Goal: Information Seeking & Learning: Find specific fact

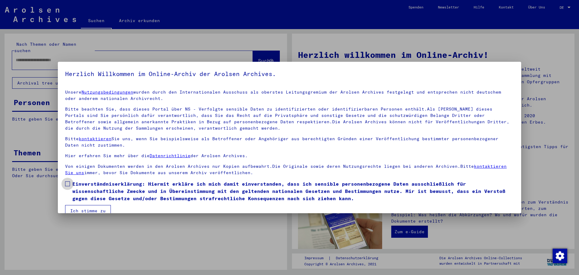
click at [69, 181] on label "Einverständniserklärung: Hiermit erkläre ich mich damit einverstanden, dass ich…" at bounding box center [289, 191] width 449 height 22
click at [80, 206] on button "Ich stimme zu" at bounding box center [88, 211] width 46 height 12
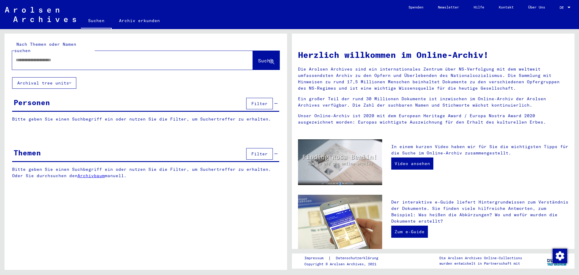
click at [22, 57] on input "text" at bounding box center [125, 60] width 219 height 6
type input "**********"
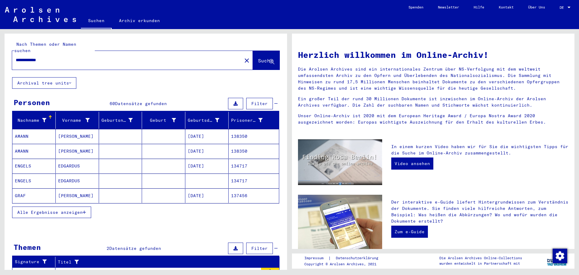
click at [80, 209] on span "Alle Ergebnisse anzeigen" at bounding box center [49, 211] width 65 height 5
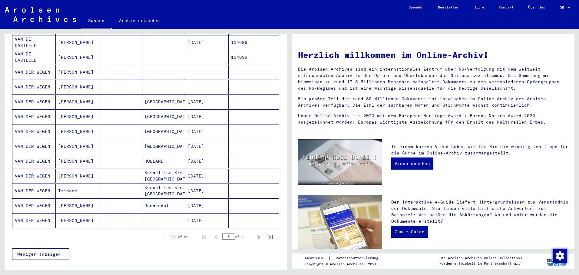
scroll to position [272, 0]
click at [254, 232] on icon "Next page" at bounding box center [258, 236] width 8 height 8
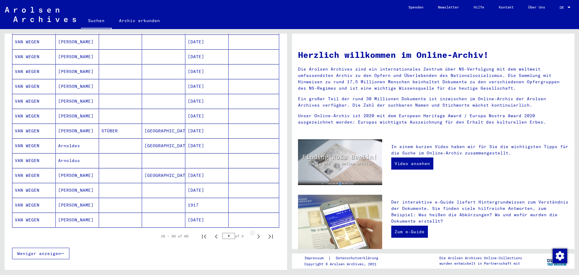
click at [254, 232] on icon "Next page" at bounding box center [258, 236] width 8 height 8
type input "*"
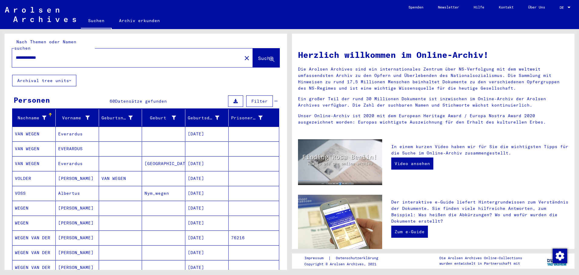
scroll to position [0, 0]
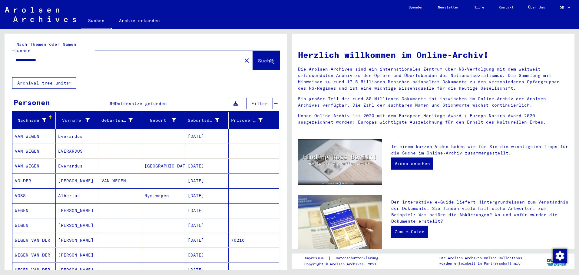
drag, startPoint x: 52, startPoint y: 57, endPoint x: 5, endPoint y: 51, distance: 47.3
click at [5, 51] on div "**********" at bounding box center [146, 56] width 282 height 44
click at [243, 57] on mat-icon "close" at bounding box center [246, 60] width 7 height 7
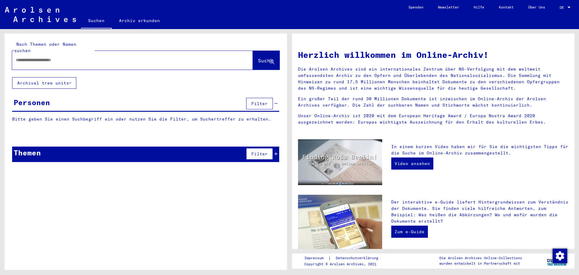
click at [26, 53] on div at bounding box center [123, 60] width 222 height 14
click at [22, 57] on input "text" at bounding box center [125, 60] width 219 height 6
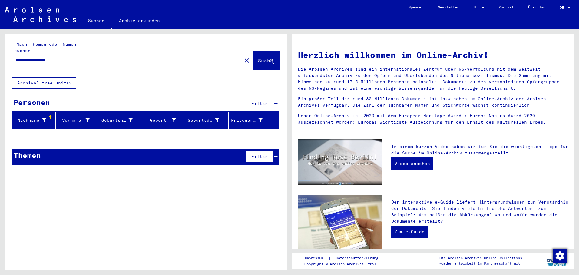
drag, startPoint x: 68, startPoint y: 53, endPoint x: 302, endPoint y: 5, distance: 239.1
click at [43, 57] on input "**********" at bounding box center [125, 60] width 219 height 6
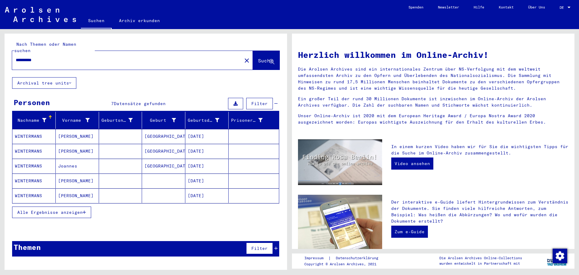
click at [85, 210] on icon "button" at bounding box center [84, 212] width 3 height 4
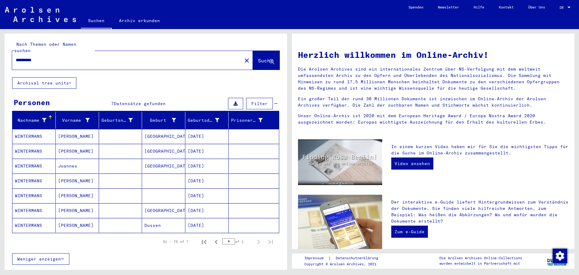
scroll to position [30, 0]
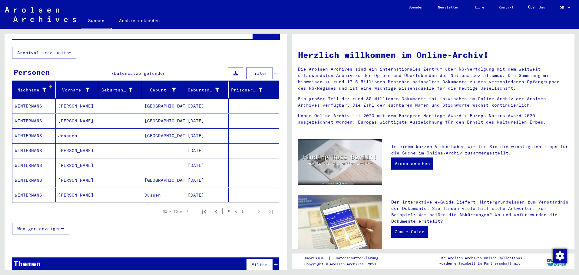
click at [204, 174] on mat-cell "[DATE]" at bounding box center [206, 180] width 43 height 15
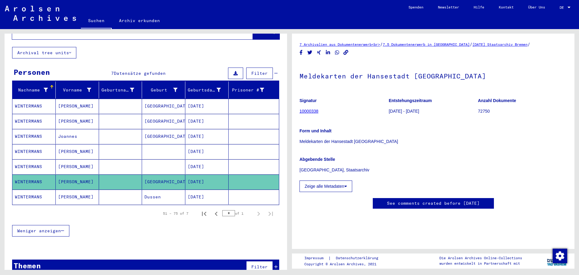
click at [204, 160] on mat-cell "[DATE]" at bounding box center [206, 166] width 43 height 15
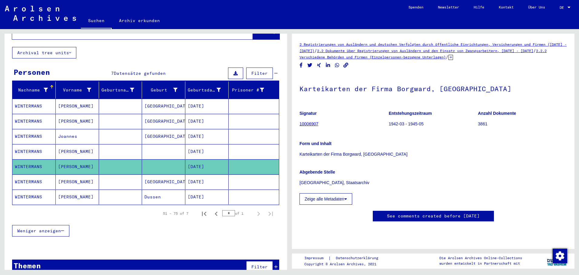
click at [206, 145] on mat-cell "[DATE]" at bounding box center [206, 151] width 43 height 15
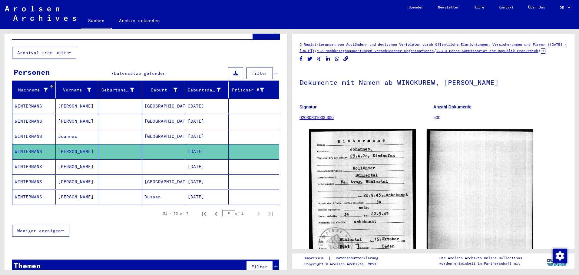
click at [208, 133] on mat-cell "[DATE]" at bounding box center [206, 136] width 43 height 15
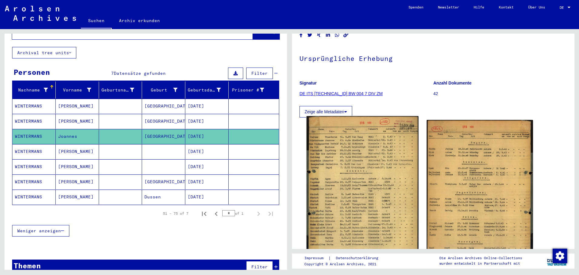
scroll to position [61, 0]
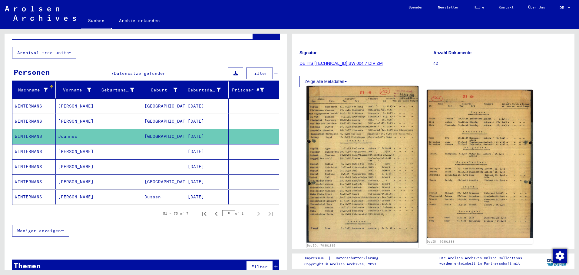
click at [379, 117] on img at bounding box center [362, 164] width 112 height 157
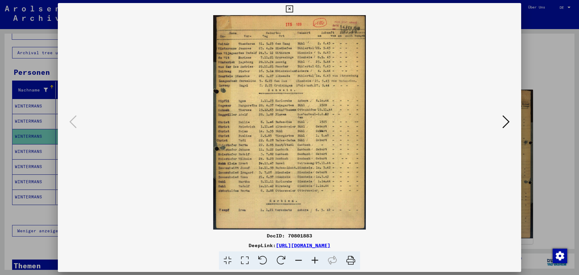
click at [293, 7] on icon at bounding box center [289, 8] width 7 height 7
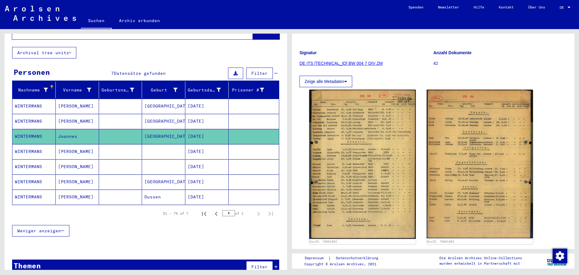
click at [193, 114] on mat-cell "[DATE]" at bounding box center [206, 121] width 43 height 15
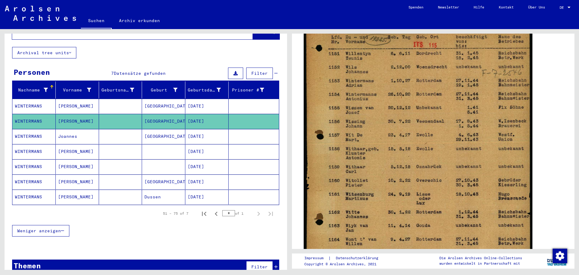
scroll to position [91, 0]
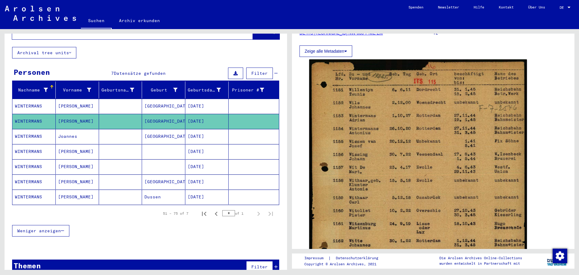
click at [202, 100] on mat-cell "[DATE]" at bounding box center [206, 106] width 43 height 15
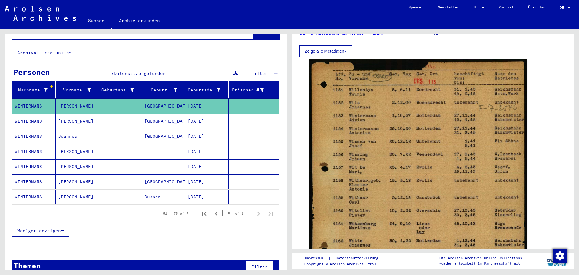
click at [201, 100] on mat-cell "[DATE]" at bounding box center [206, 106] width 43 height 15
click at [156, 99] on mat-cell "[GEOGRAPHIC_DATA]" at bounding box center [163, 106] width 43 height 15
click at [193, 114] on mat-cell "[DATE]" at bounding box center [206, 121] width 43 height 15
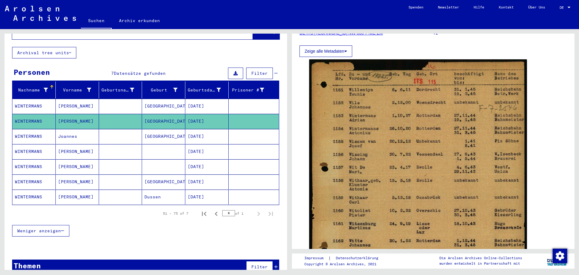
click at [204, 99] on mat-cell "[DATE]" at bounding box center [206, 106] width 43 height 15
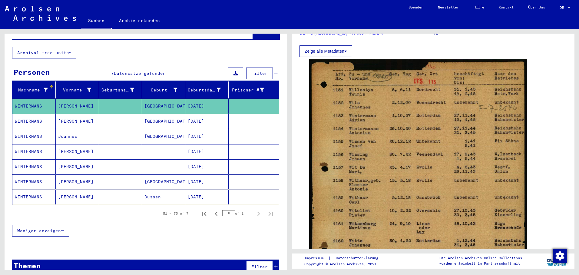
click at [214, 114] on mat-cell "[DATE]" at bounding box center [206, 121] width 43 height 15
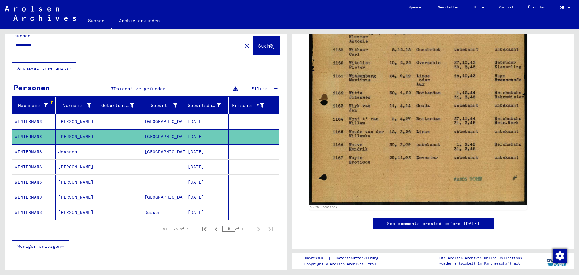
scroll to position [0, 0]
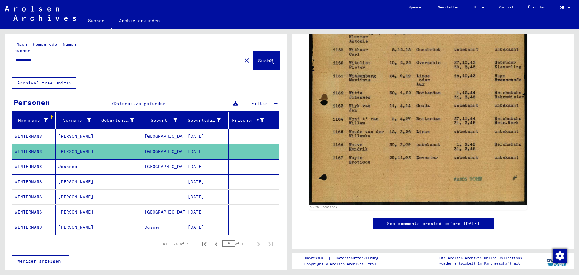
drag, startPoint x: 56, startPoint y: 50, endPoint x: 21, endPoint y: 49, distance: 35.4
click at [18, 53] on div "**********" at bounding box center [125, 60] width 226 height 14
drag, startPoint x: 44, startPoint y: 54, endPoint x: -1, endPoint y: 58, distance: 45.6
click at [0, 58] on html "**********" at bounding box center [289, 137] width 579 height 275
type input "**********"
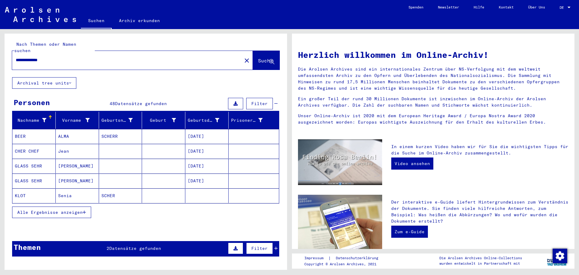
click at [84, 210] on icon "button" at bounding box center [84, 212] width 3 height 4
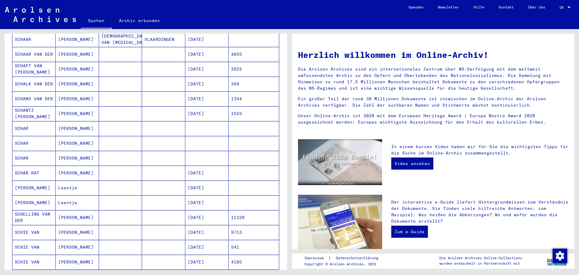
scroll to position [182, 0]
